Goal: Book appointment/travel/reservation

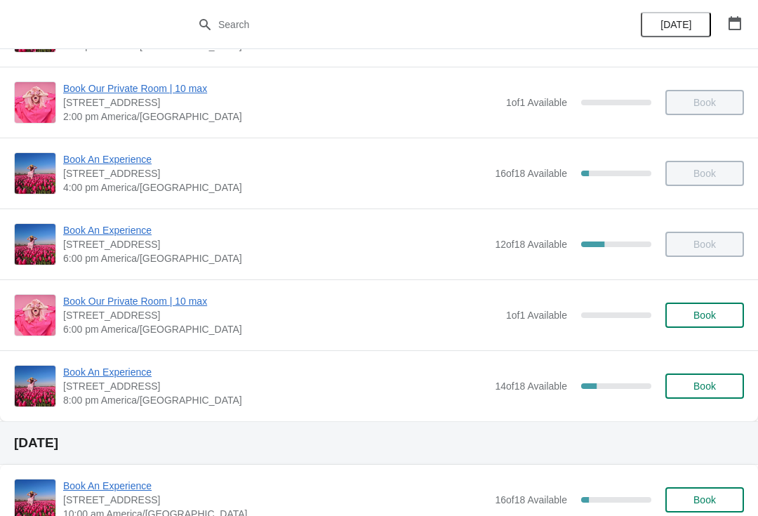
scroll to position [347, 0]
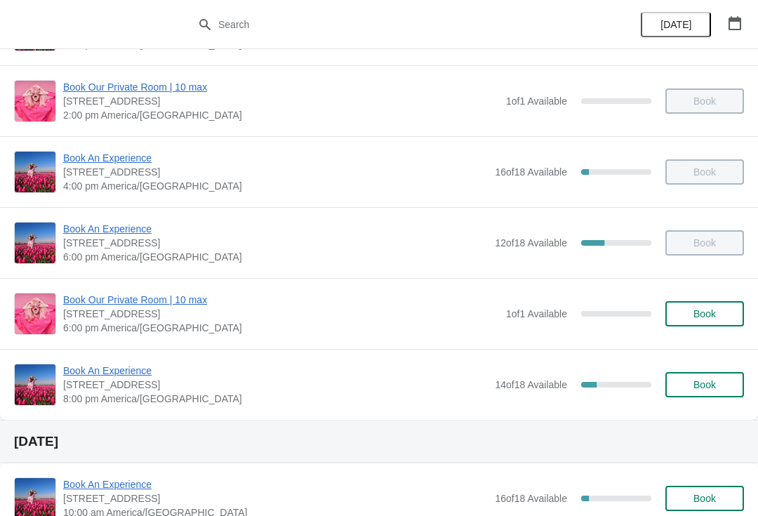
click at [125, 377] on span "Book An Experience" at bounding box center [275, 370] width 424 height 14
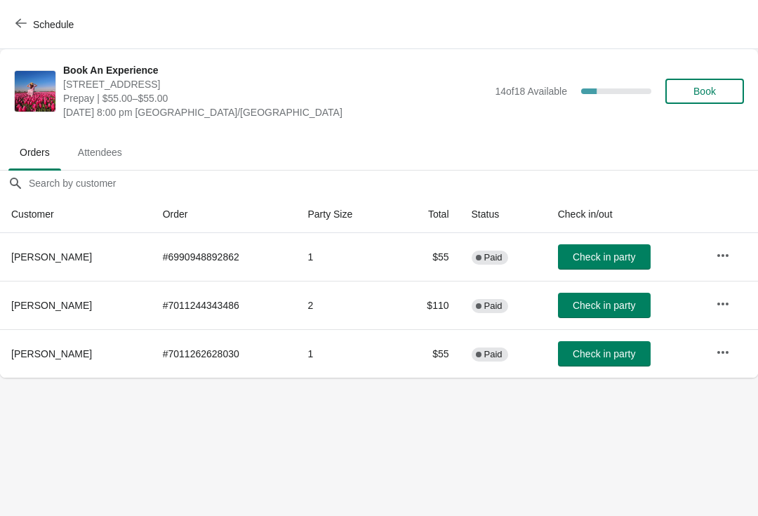
scroll to position [0, 0]
click at [607, 260] on span "Check in party" at bounding box center [604, 256] width 62 height 11
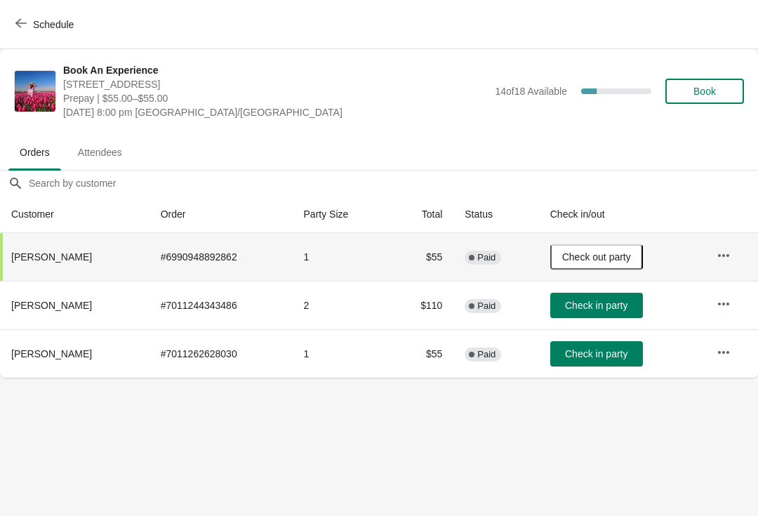
click at [620, 343] on button "Check in party" at bounding box center [596, 353] width 93 height 25
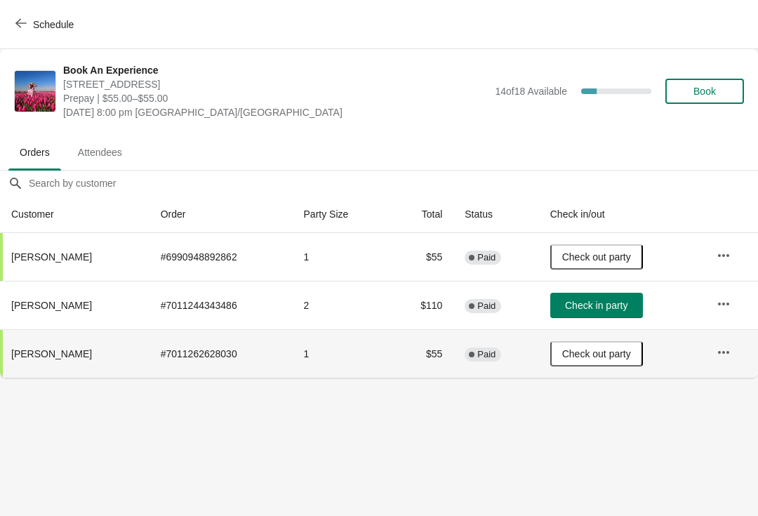
click at [619, 307] on span "Check in party" at bounding box center [596, 305] width 62 height 11
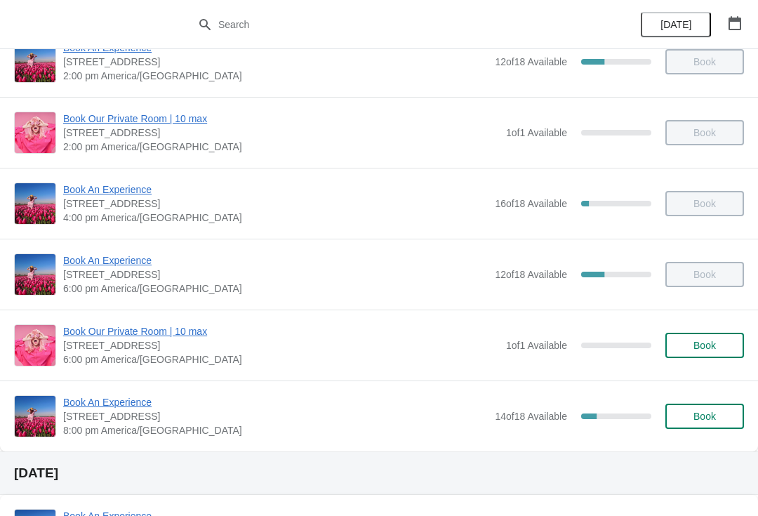
scroll to position [326, 0]
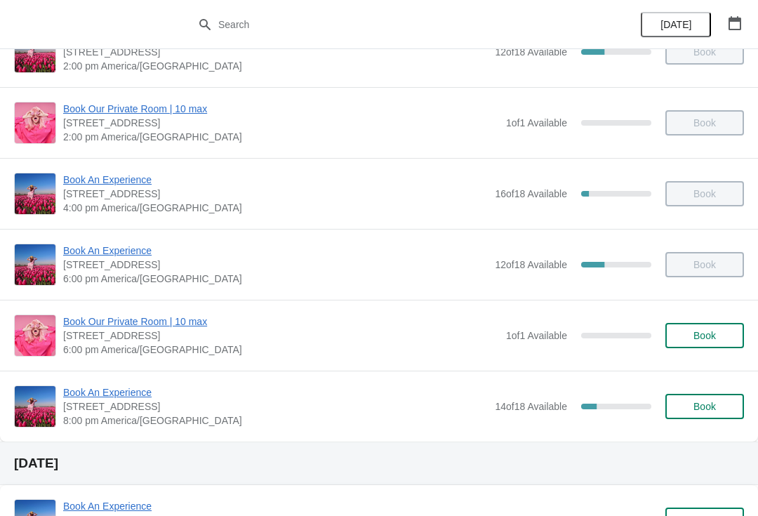
click at [118, 391] on span "Book An Experience" at bounding box center [275, 392] width 424 height 14
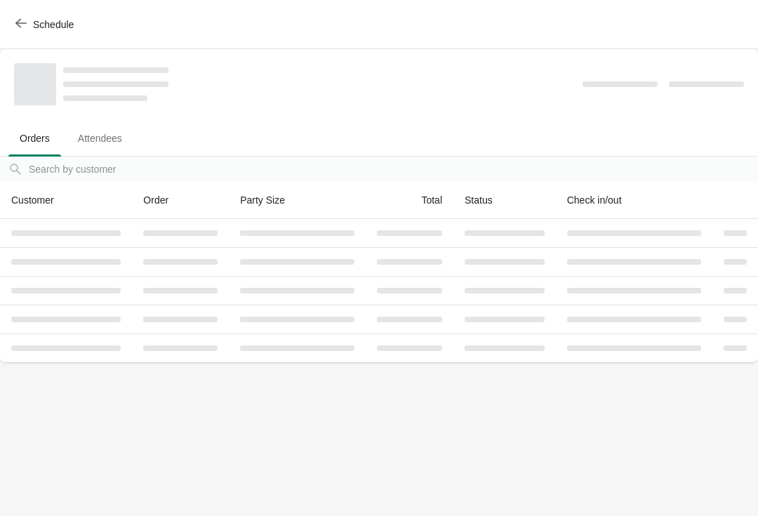
scroll to position [0, 0]
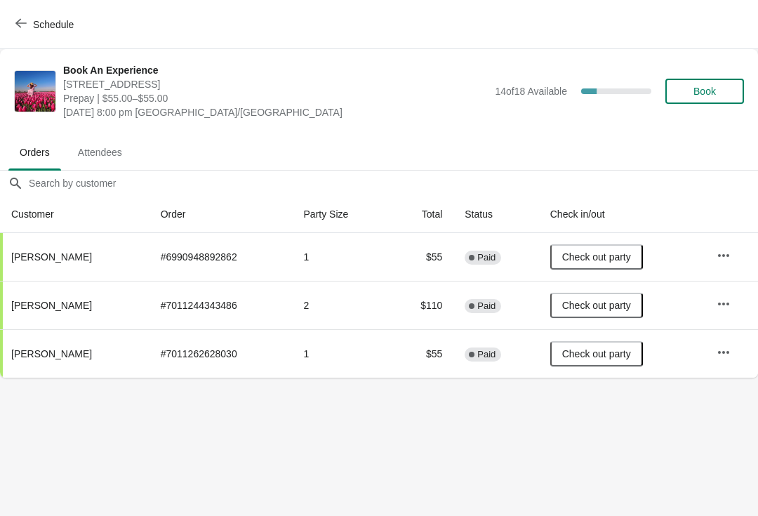
click at [714, 84] on button "Book" at bounding box center [704, 91] width 79 height 25
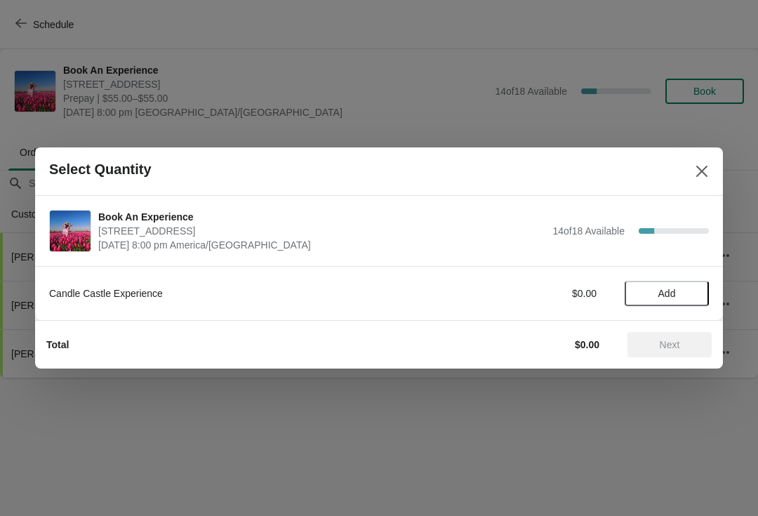
click at [674, 289] on span "Add" at bounding box center [667, 293] width 18 height 11
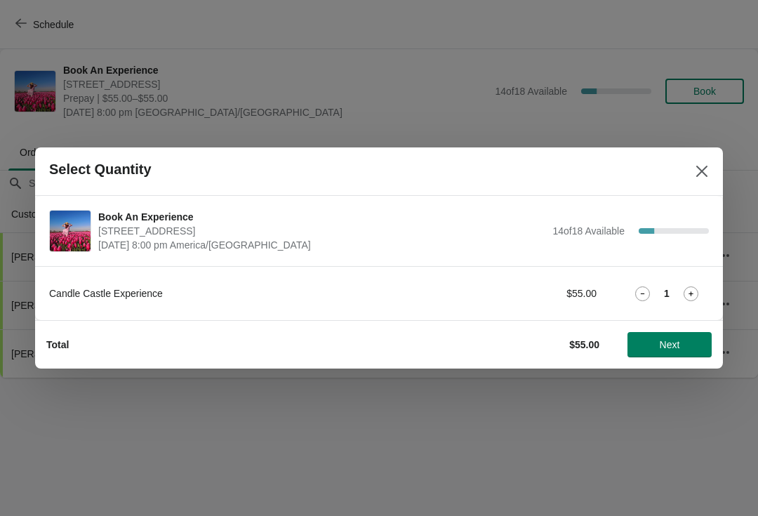
click at [691, 288] on icon at bounding box center [690, 293] width 15 height 15
click at [686, 340] on span "Next" at bounding box center [669, 344] width 62 height 11
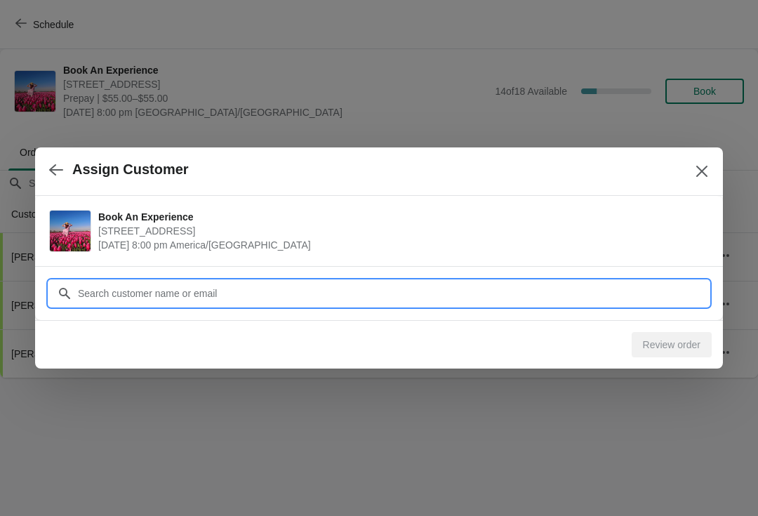
click at [512, 294] on input "Customer" at bounding box center [392, 293] width 631 height 25
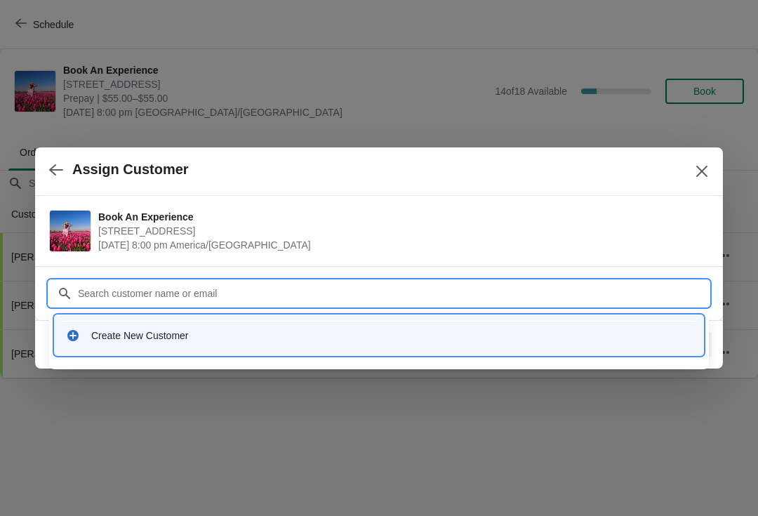
click at [115, 335] on div "Create New Customer" at bounding box center [391, 335] width 601 height 14
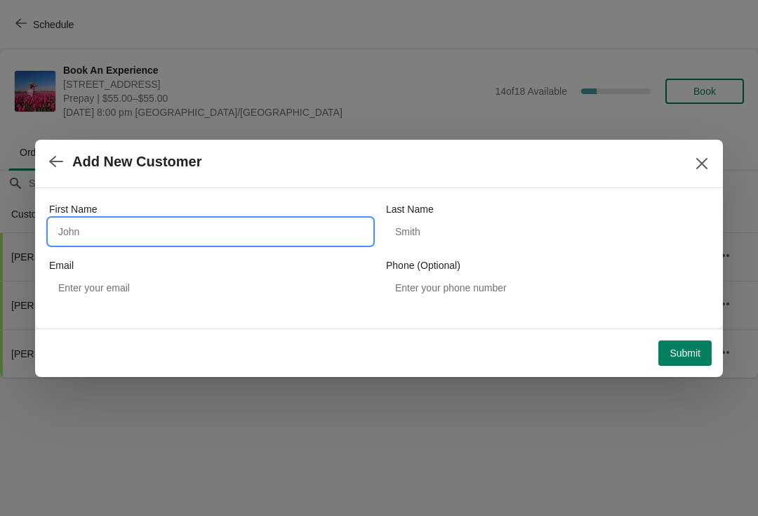
click at [142, 219] on input "First Name" at bounding box center [210, 231] width 323 height 25
type input "Chaitali"
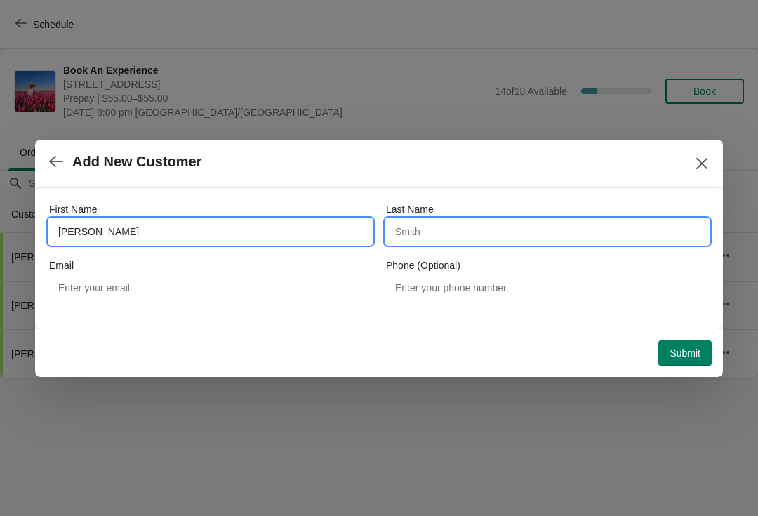
click at [450, 232] on input "Last Name" at bounding box center [547, 231] width 323 height 25
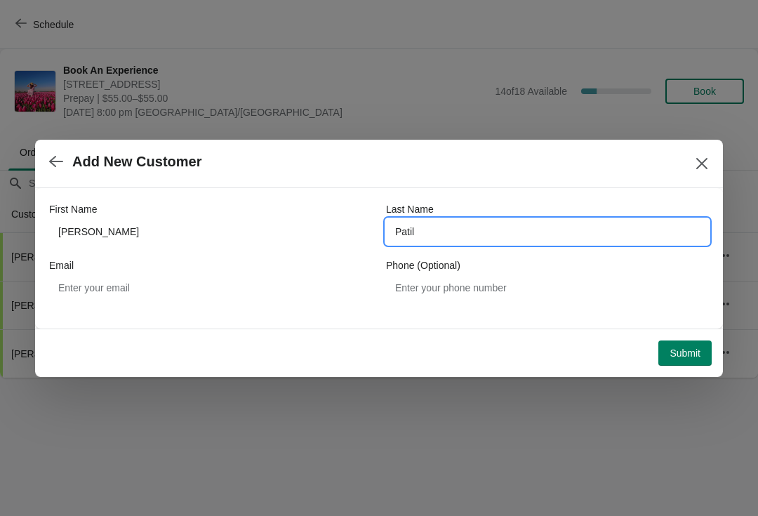
type input "Patil"
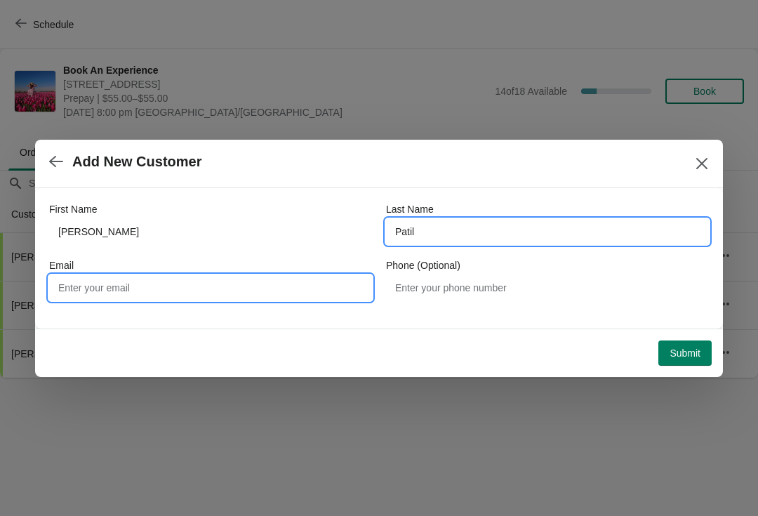
click at [201, 295] on input "Email" at bounding box center [210, 287] width 323 height 25
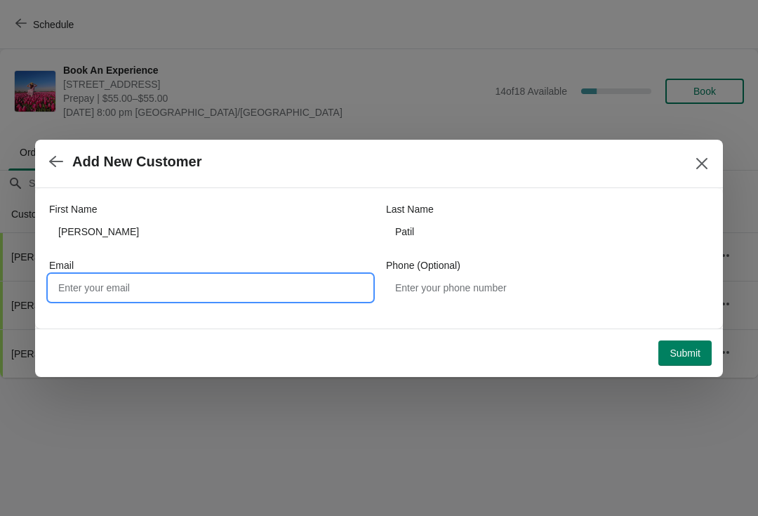
type input "C"
type input "chaitali2395@gmail.com"
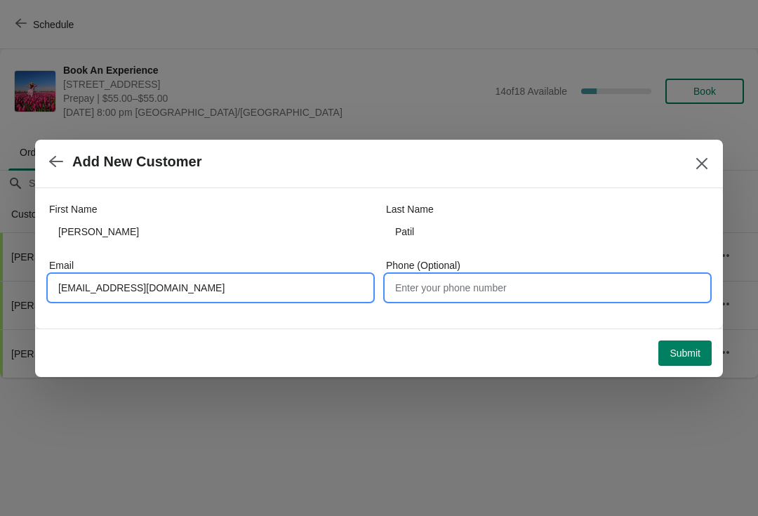
click at [484, 295] on input "Phone (Optional)" at bounding box center [547, 287] width 323 height 25
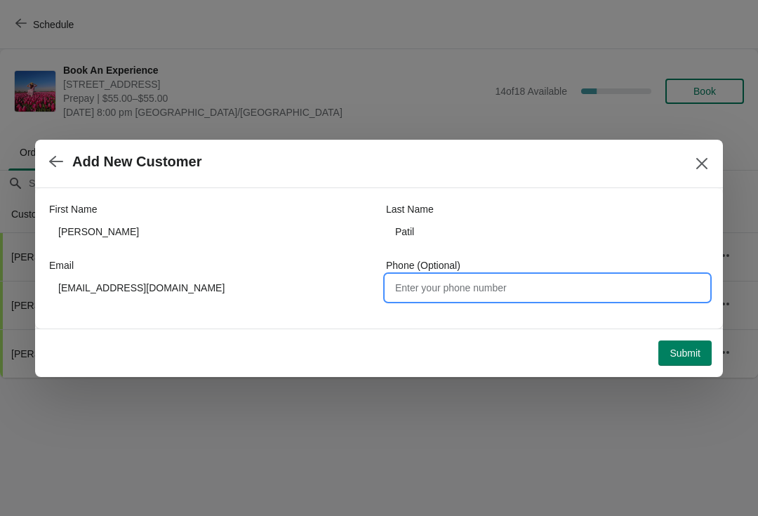
click at [687, 356] on span "Submit" at bounding box center [684, 352] width 31 height 11
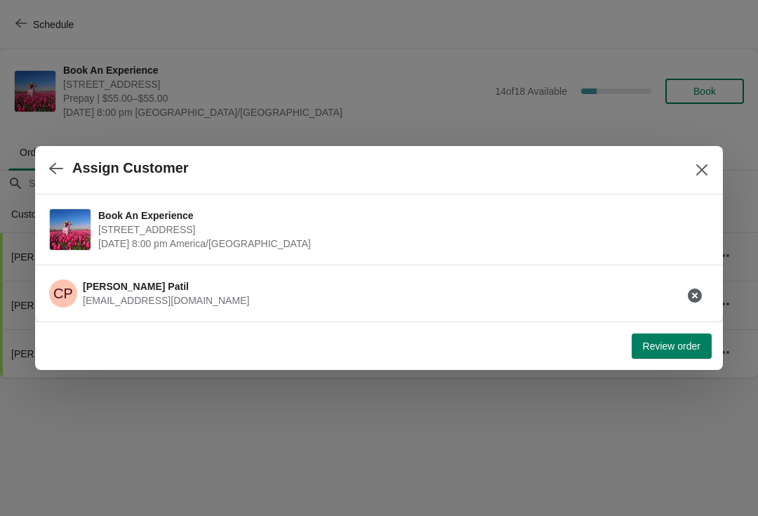
click at [672, 343] on span "Review order" at bounding box center [672, 345] width 58 height 11
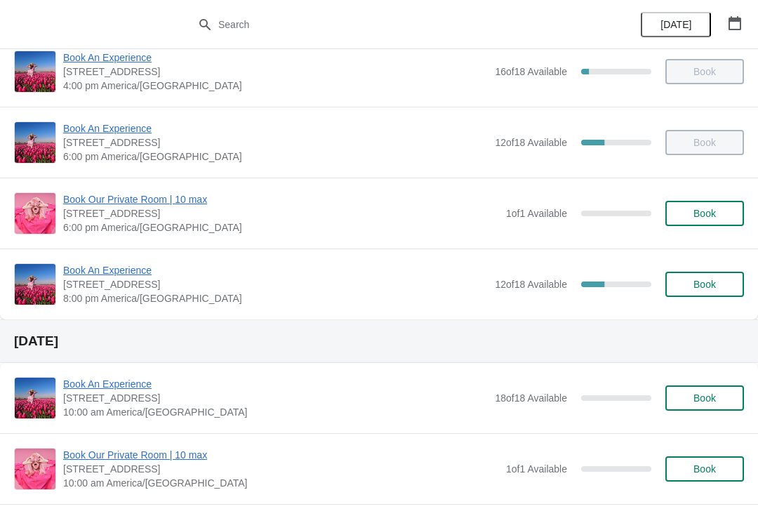
scroll to position [443, 0]
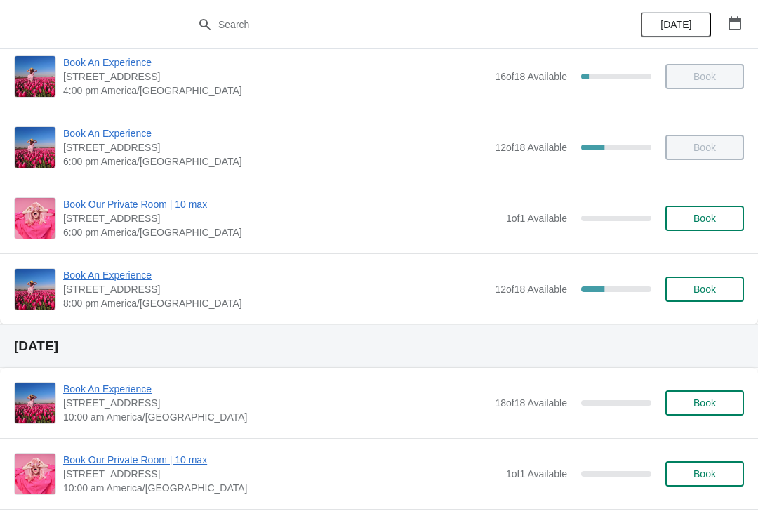
click at [121, 281] on span "Book An Experience" at bounding box center [275, 275] width 424 height 14
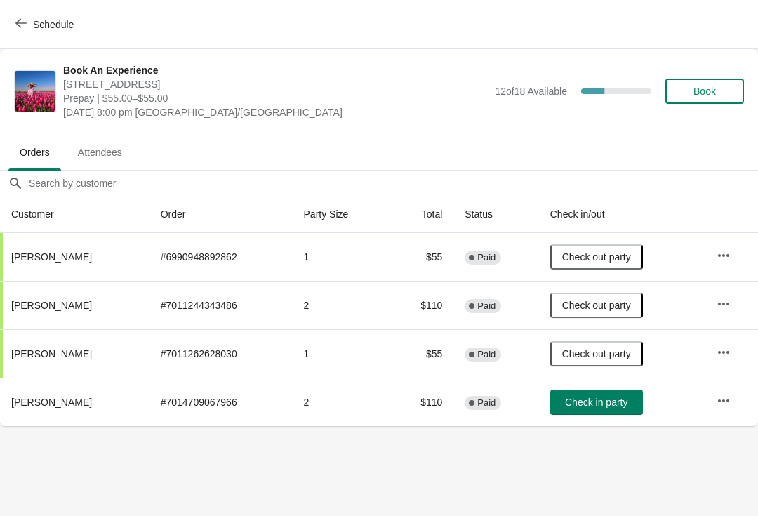
click at [610, 400] on span "Check in party" at bounding box center [596, 401] width 62 height 11
